Goal: Information Seeking & Learning: Learn about a topic

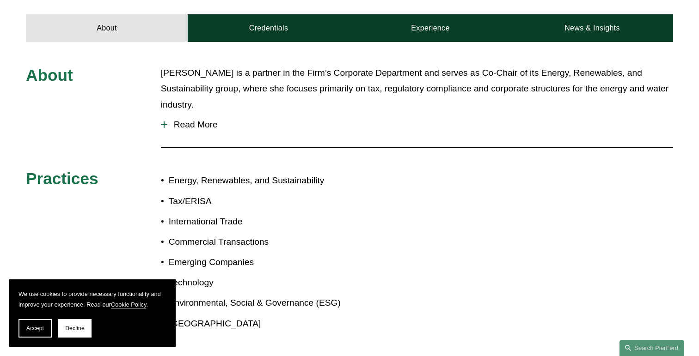
scroll to position [454, 0]
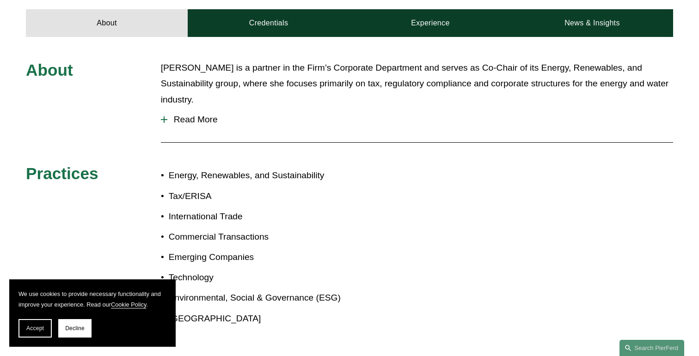
click at [191, 115] on span "Read More" at bounding box center [420, 120] width 506 height 10
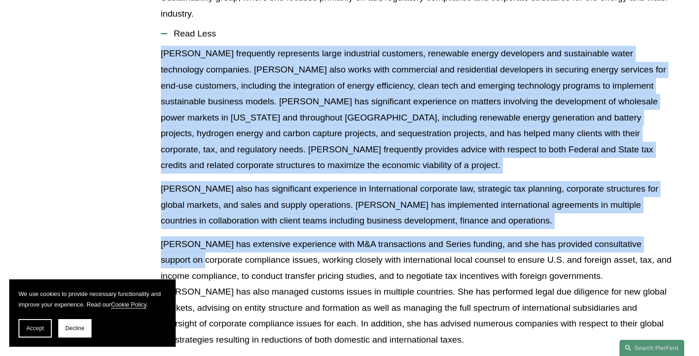
scroll to position [540, 0]
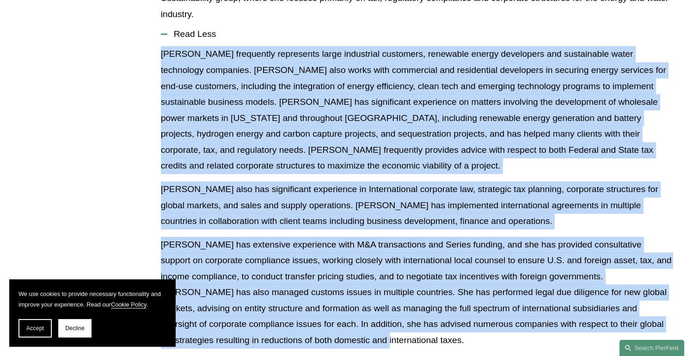
drag, startPoint x: 159, startPoint y: 35, endPoint x: 335, endPoint y: 333, distance: 346.1
click at [335, 333] on div "About Liz is a partner in the Firm’s Corporate Department and serves as Co-Chai…" at bounding box center [349, 270] width 699 height 590
copy div "Liz frequently represents large industrial customers, renewable energy develope…"
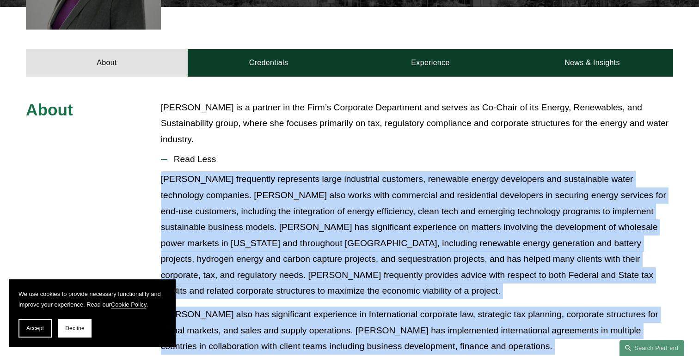
scroll to position [215, 0]
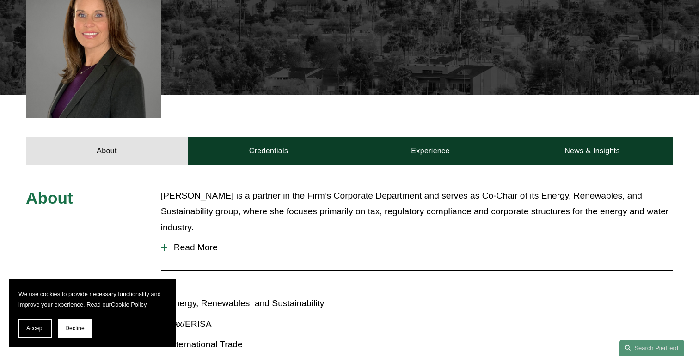
scroll to position [326, 0]
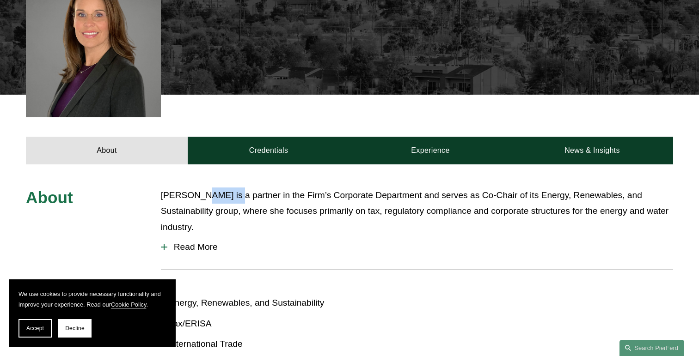
drag, startPoint x: 192, startPoint y: 185, endPoint x: 221, endPoint y: 184, distance: 28.7
click at [221, 188] on p "[PERSON_NAME] is a partner in the Firm’s Corporate Department and serves as Co-…" at bounding box center [417, 212] width 512 height 48
copy p "partner"
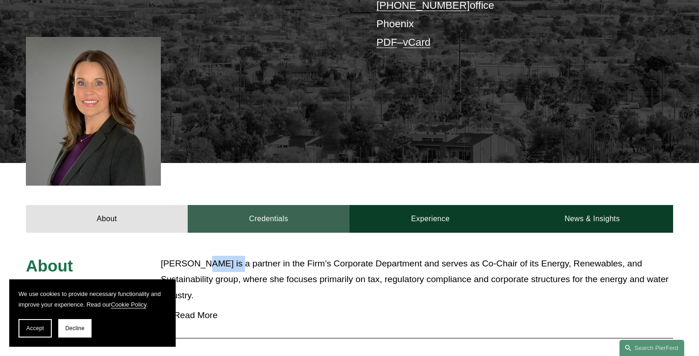
scroll to position [238, 0]
